Goal: Find contact information: Obtain details needed to contact an individual or organization

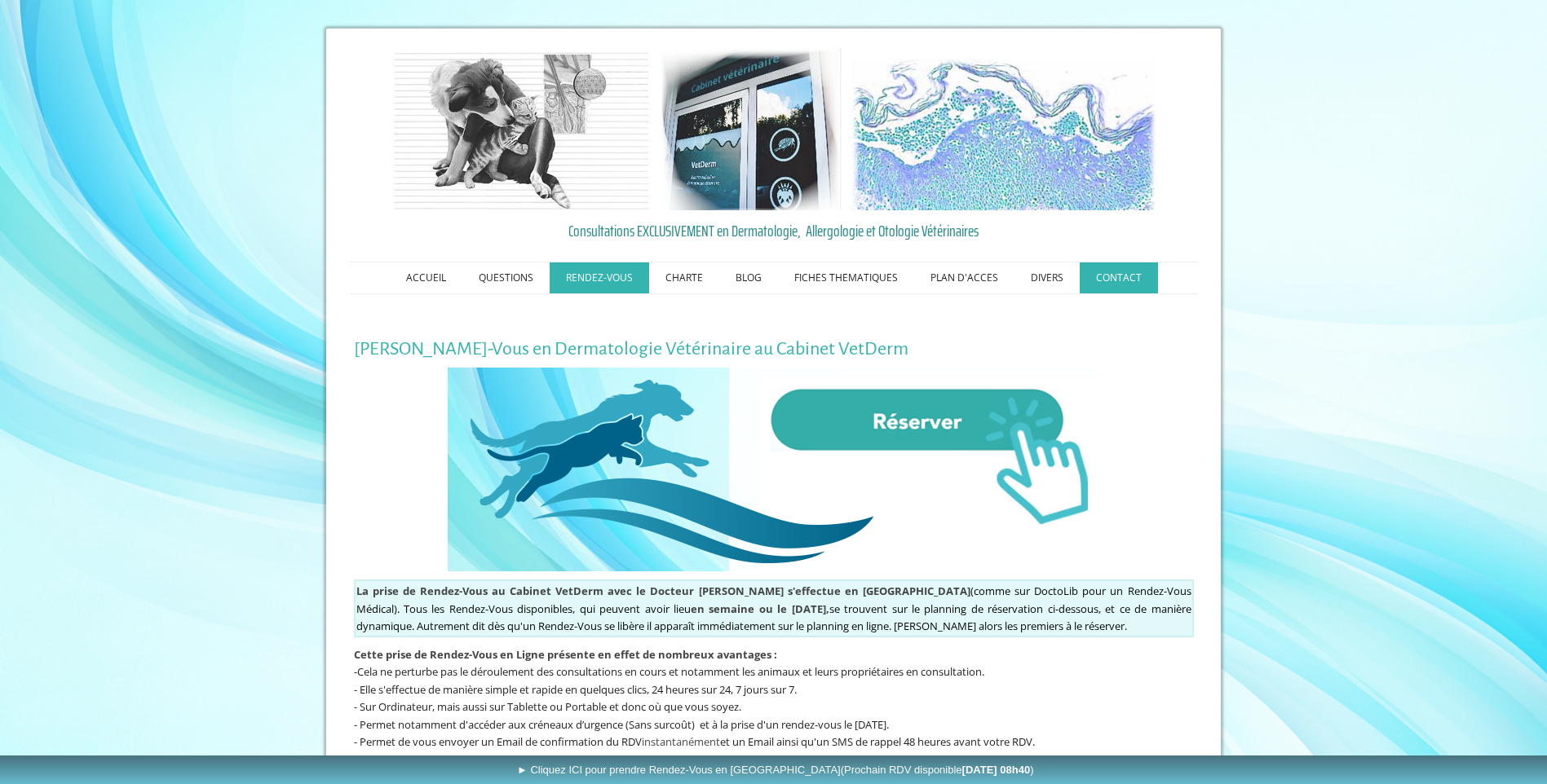
click at [1110, 274] on link "CONTACT" at bounding box center [1119, 277] width 78 height 31
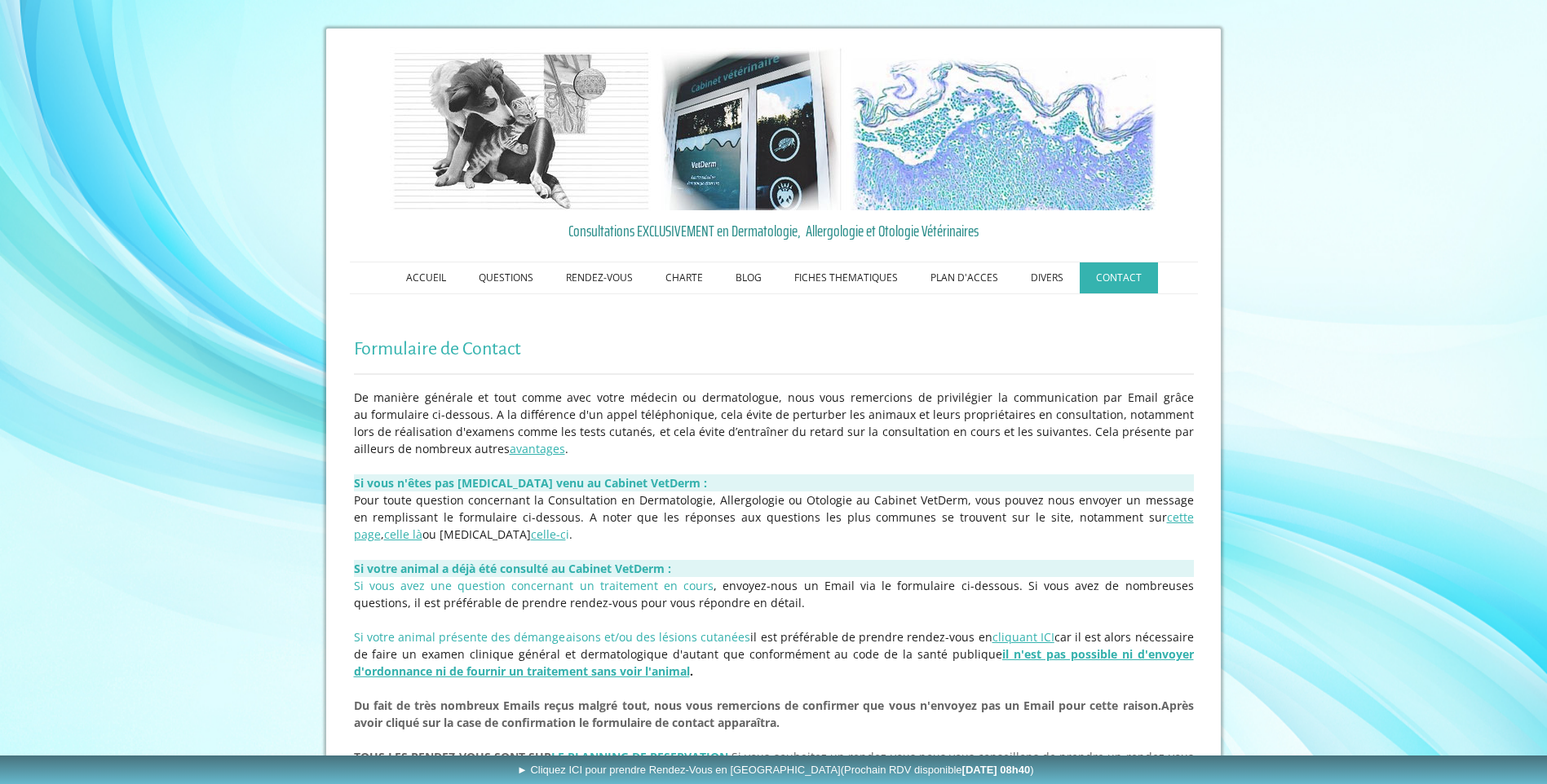
scroll to position [251, 0]
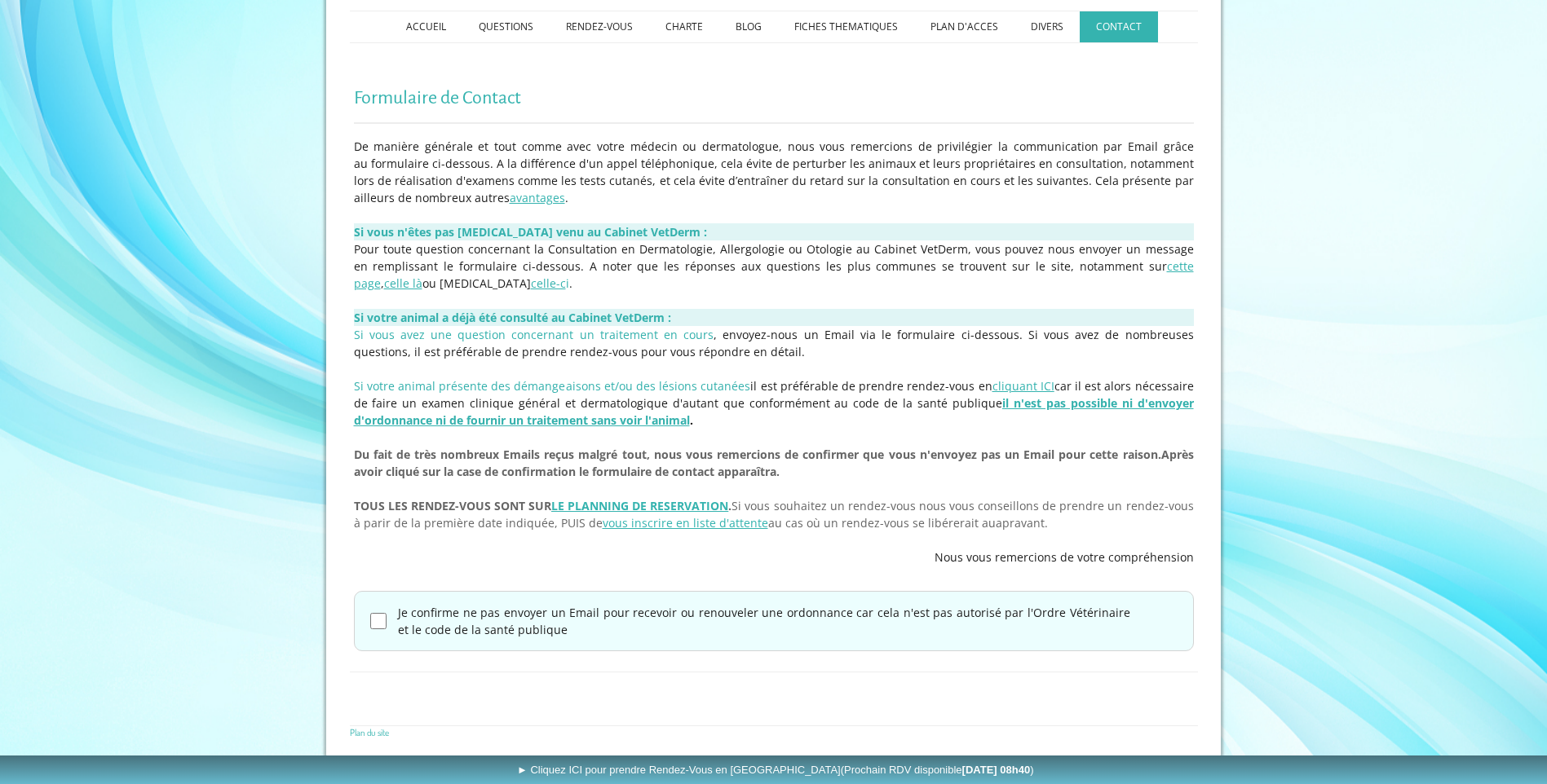
click at [414, 647] on div "Je confirme ne pas envoyer un Email pour recevoir ou renouveler une ordonnance …" at bounding box center [774, 620] width 840 height 60
click at [422, 630] on label "Je confirme ne pas envoyer un Email pour recevoir ou renouveler une ordonnance …" at bounding box center [765, 621] width 733 height 34
click at [386, 629] on input "Je confirme ne pas envoyer un Email pour recevoir ou renouveler une ordonnance …" at bounding box center [378, 621] width 16 height 16
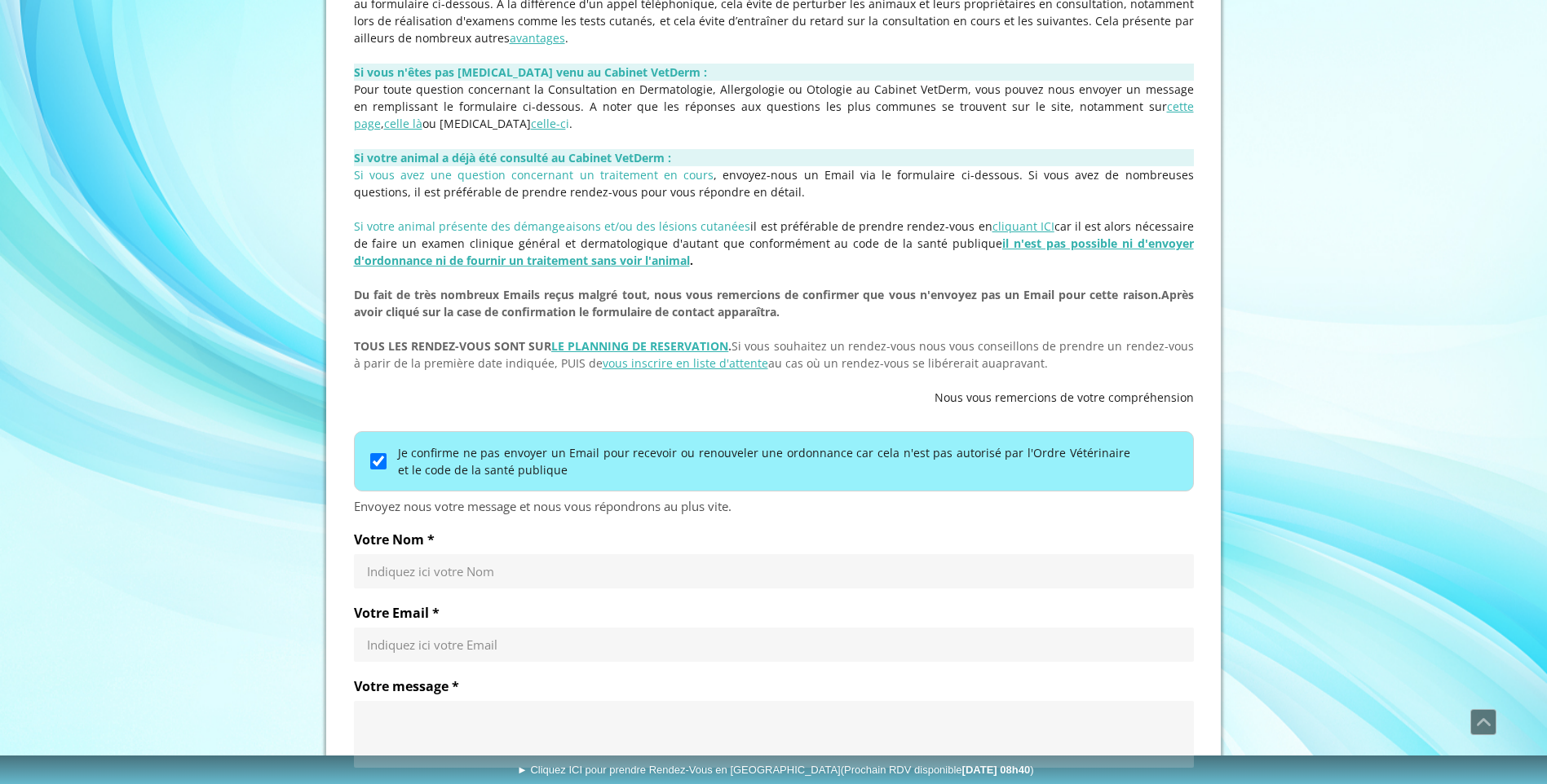
scroll to position [655, 0]
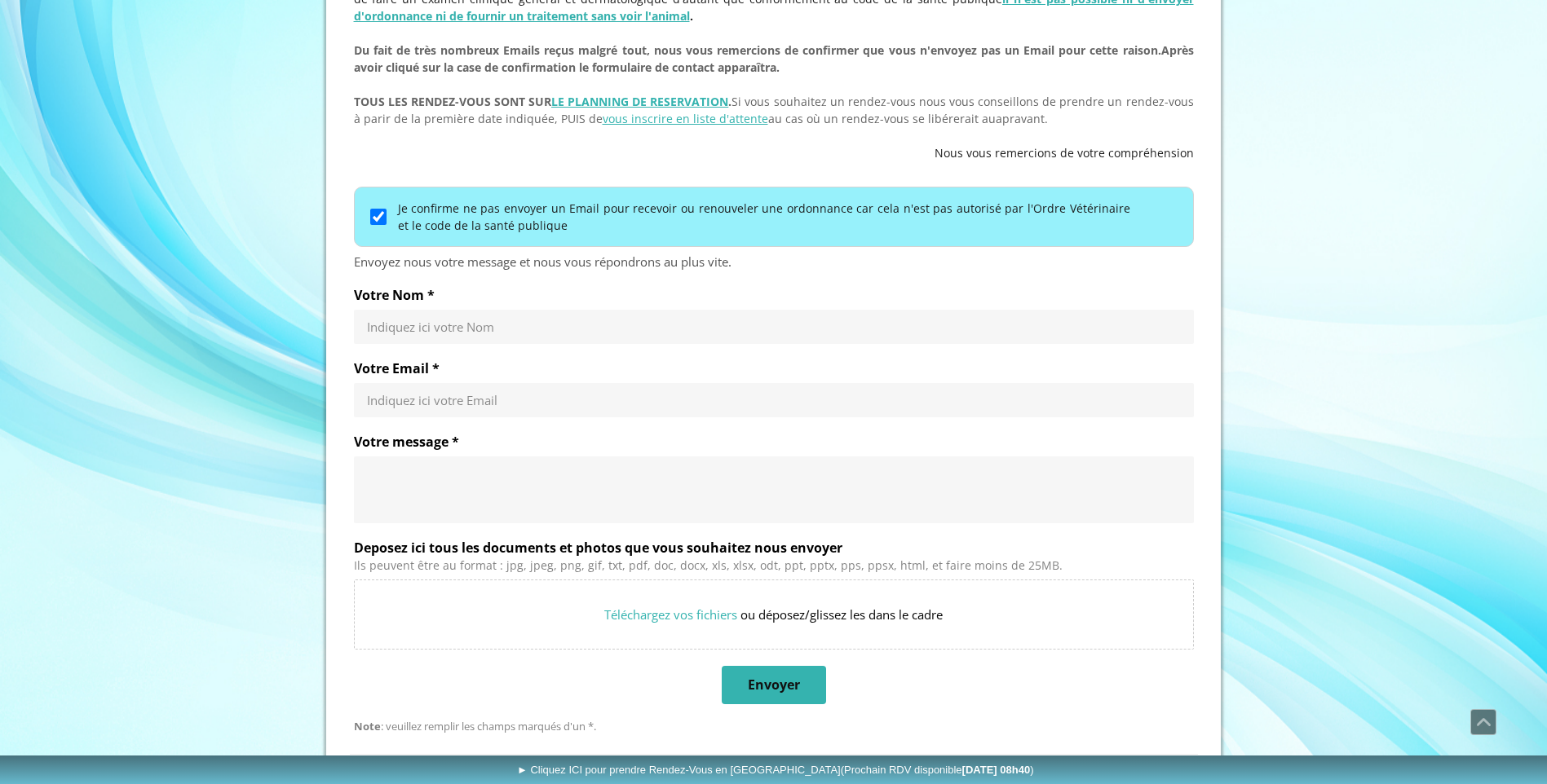
click at [374, 225] on div "Je confirme ne pas envoyer un Email pour recevoir ou renouveler une ordonnance …" at bounding box center [774, 216] width 840 height 60
click at [374, 217] on input "Je confirme ne pas envoyer un Email pour recevoir ou renouveler une ordonnance …" at bounding box center [378, 216] width 16 height 16
checkbox input "false"
